Goal: Information Seeking & Learning: Learn about a topic

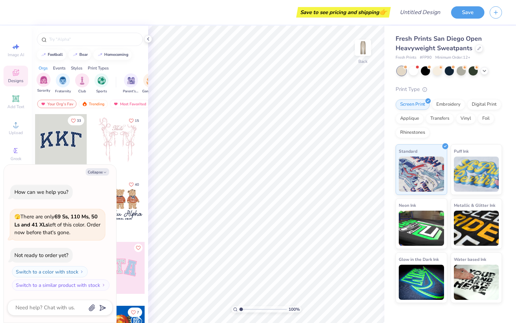
click at [46, 87] on div "Sorority" at bounding box center [43, 83] width 14 height 21
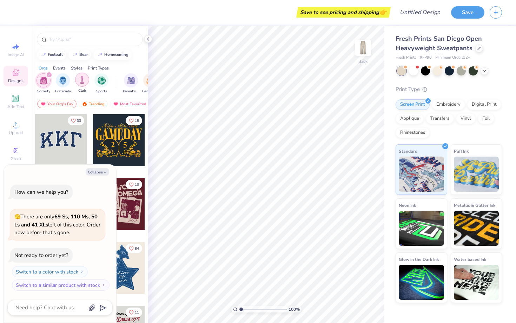
click at [77, 80] on div "filter for Club" at bounding box center [82, 80] width 14 height 14
click at [426, 70] on div at bounding box center [425, 70] width 9 height 9
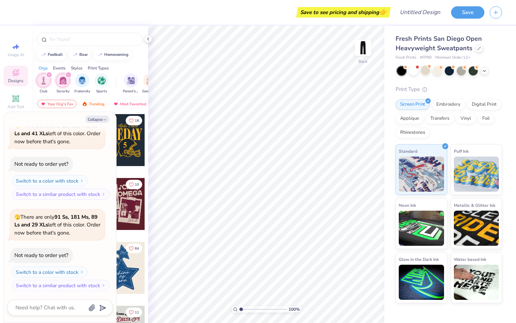
click at [398, 71] on div at bounding box center [401, 70] width 9 height 9
click at [403, 72] on div at bounding box center [401, 70] width 9 height 9
click at [414, 71] on div at bounding box center [413, 70] width 9 height 9
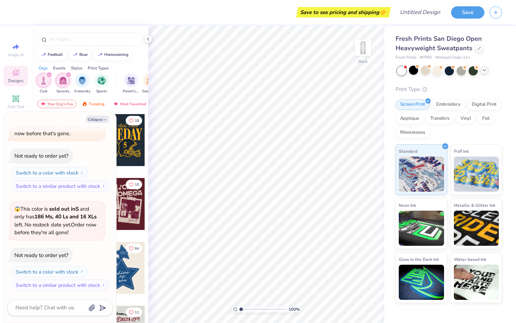
click at [483, 71] on icon at bounding box center [484, 70] width 6 height 6
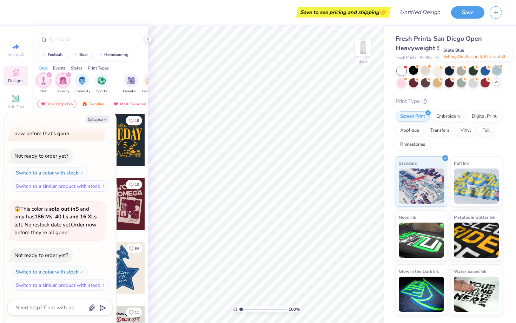
click at [499, 69] on div at bounding box center [496, 70] width 9 height 9
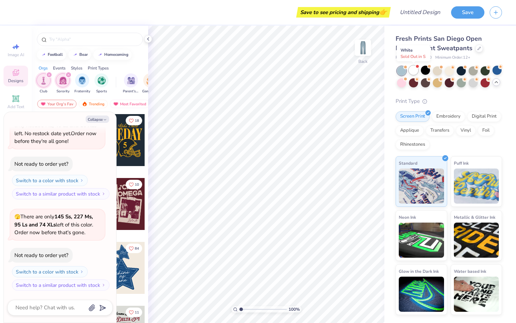
click at [412, 68] on div at bounding box center [413, 70] width 9 height 9
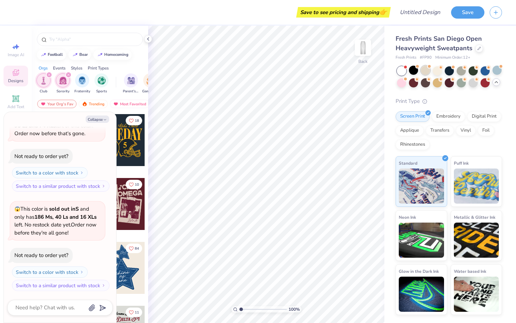
click at [426, 68] on div at bounding box center [425, 70] width 9 height 9
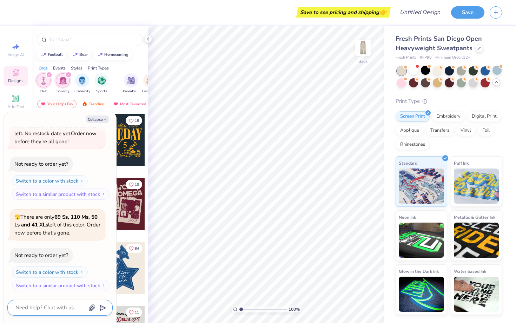
click at [58, 310] on textarea at bounding box center [50, 307] width 71 height 9
click at [68, 74] on icon "filter for Sorority" at bounding box center [68, 74] width 3 height 3
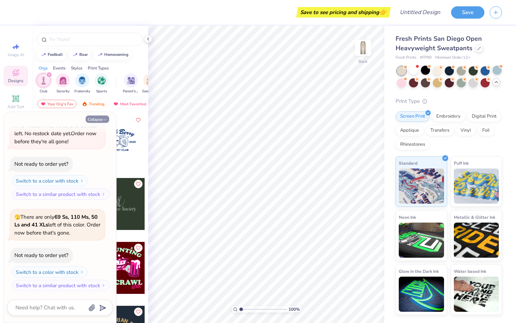
click at [104, 116] on button "Collapse" at bounding box center [98, 118] width 24 height 7
type textarea "x"
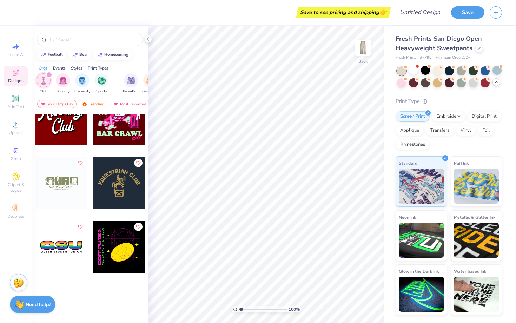
scroll to position [0, 0]
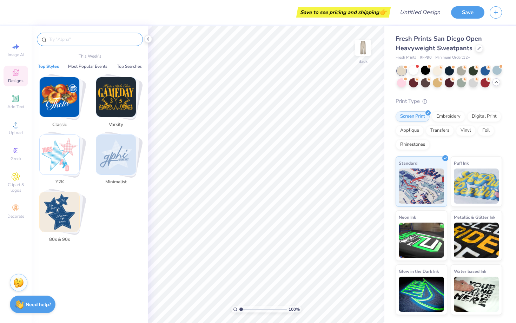
click at [82, 36] on input "text" at bounding box center [93, 39] width 90 height 7
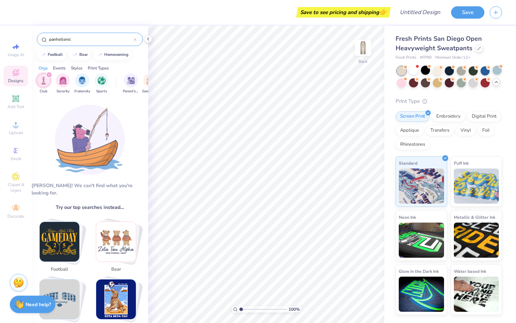
type input "panhellenic"
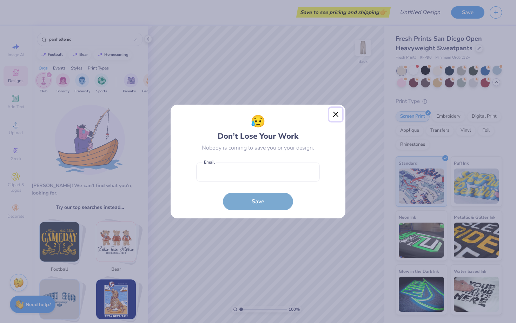
click at [333, 115] on button "Close" at bounding box center [335, 114] width 13 height 13
